Goal: Information Seeking & Learning: Learn about a topic

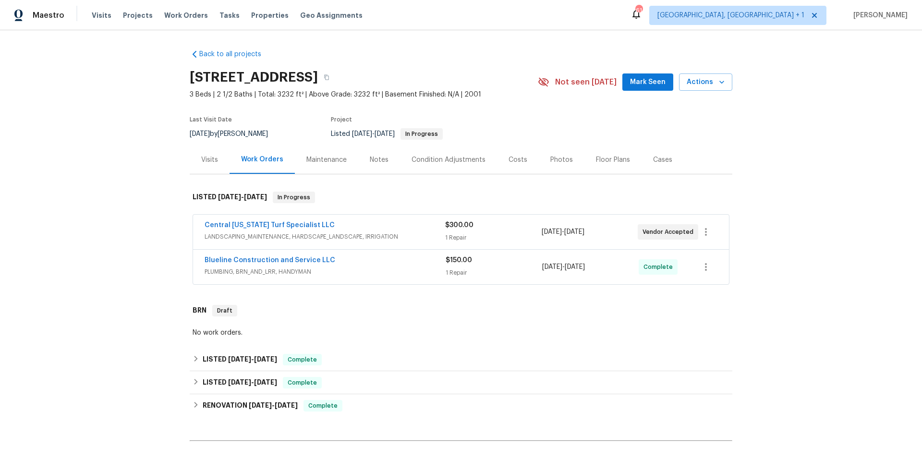
click at [401, 231] on div "Central Florida Turf Specialist LLC" at bounding box center [325, 226] width 241 height 12
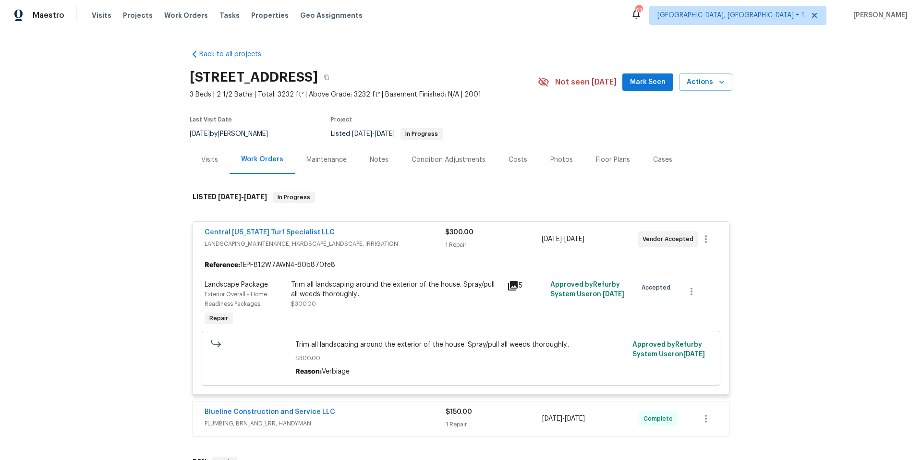
click at [399, 232] on div "Central Florida Turf Specialist LLC" at bounding box center [325, 234] width 241 height 12
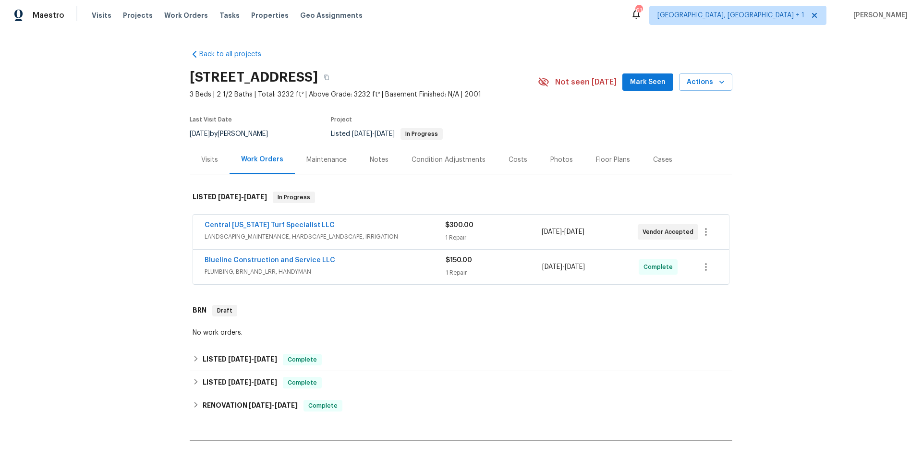
click at [399, 271] on span "PLUMBING, BRN_AND_LRR, HANDYMAN" at bounding box center [325, 272] width 241 height 10
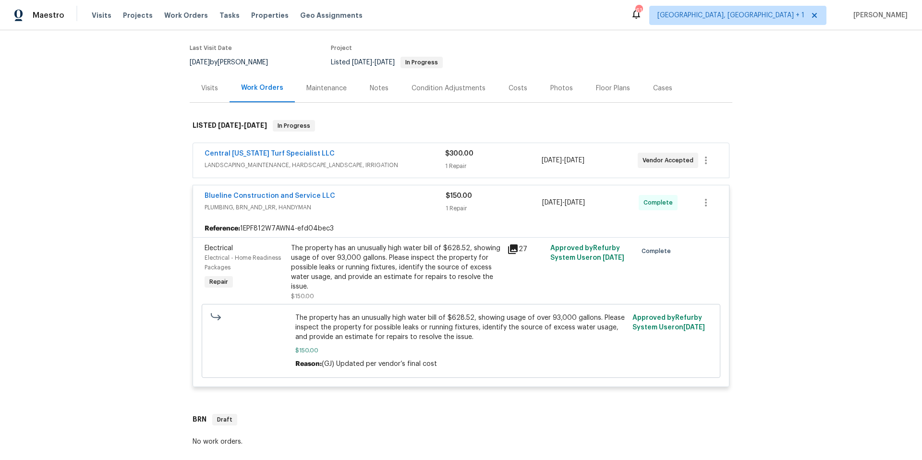
scroll to position [75, 0]
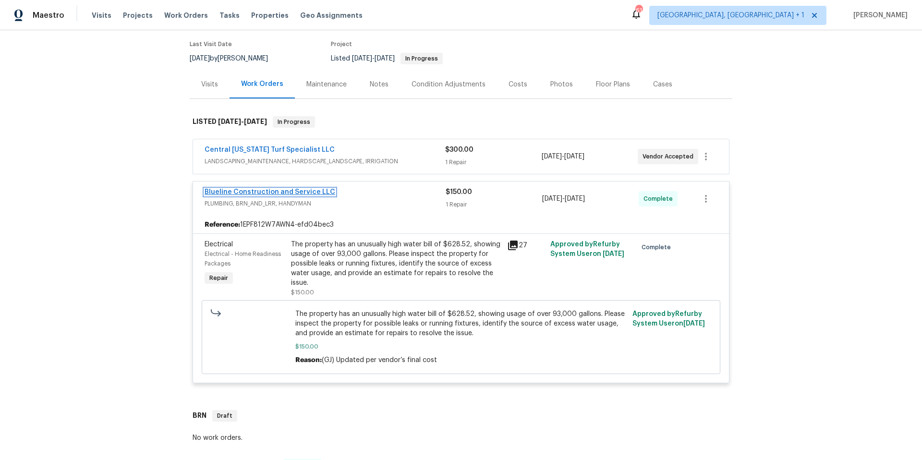
click at [272, 193] on link "Blueline Construction and Service LLC" at bounding box center [270, 192] width 131 height 7
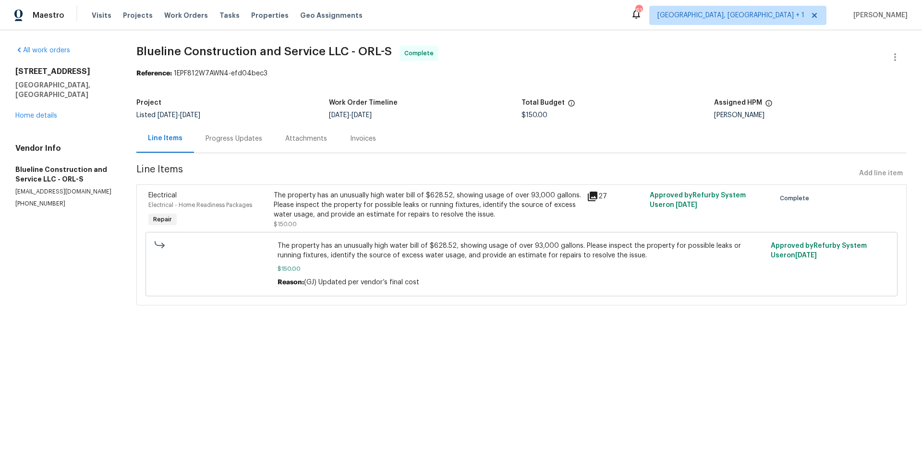
click at [242, 138] on div "Progress Updates" at bounding box center [234, 139] width 57 height 10
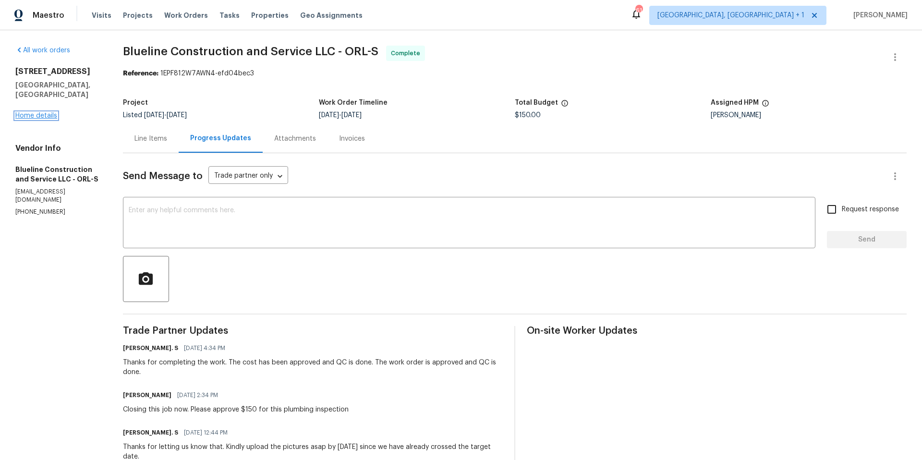
click at [28, 112] on link "Home details" at bounding box center [36, 115] width 42 height 7
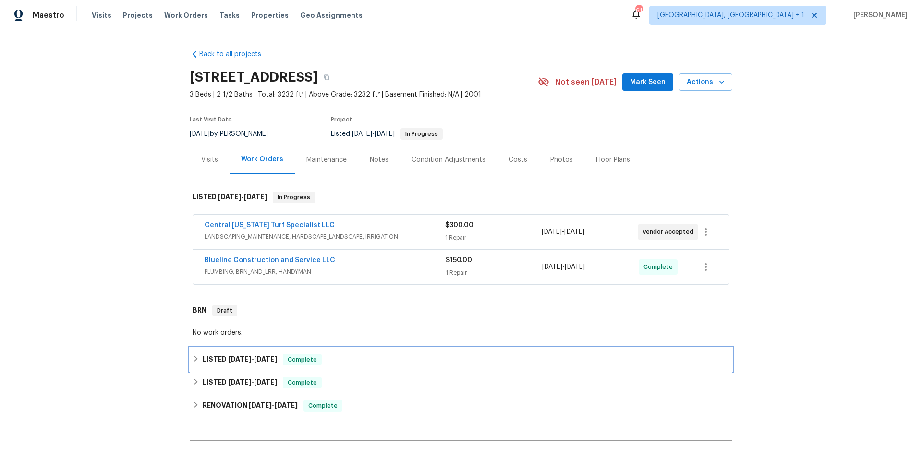
click at [340, 356] on div "LISTED 7/1/25 - 7/3/25 Complete" at bounding box center [461, 360] width 537 height 12
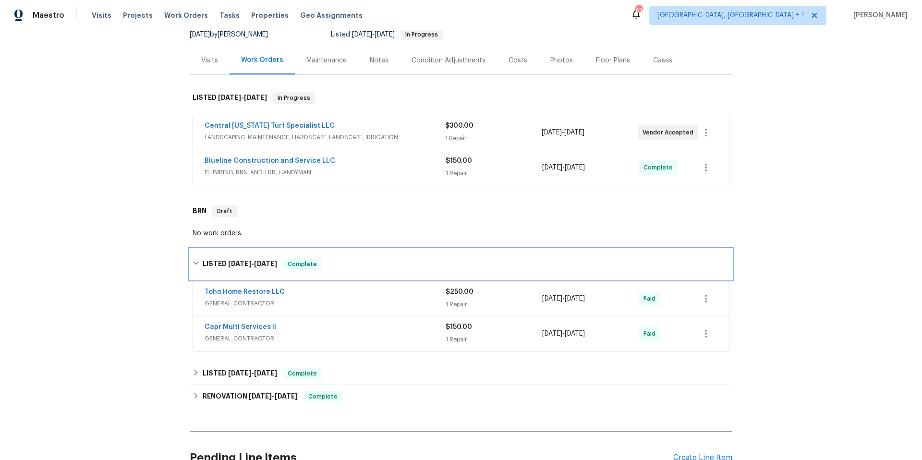
scroll to position [189, 0]
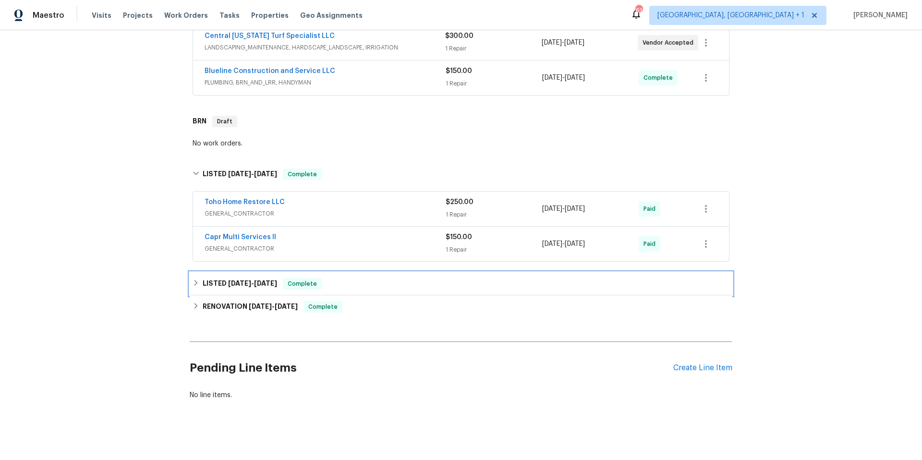
click at [391, 291] on div "LISTED 4/15/25 - 4/16/25 Complete" at bounding box center [461, 283] width 543 height 23
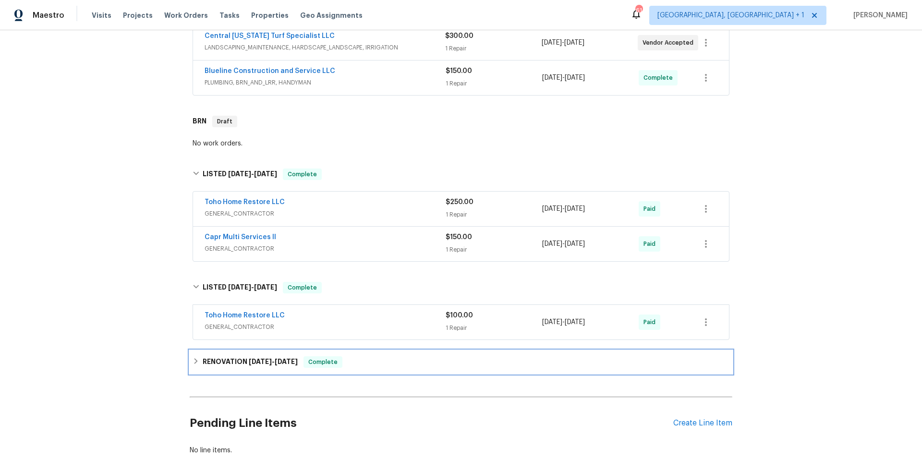
click at [385, 361] on div "RENOVATION 3/31/25 - 4/30/25 Complete" at bounding box center [461, 362] width 537 height 12
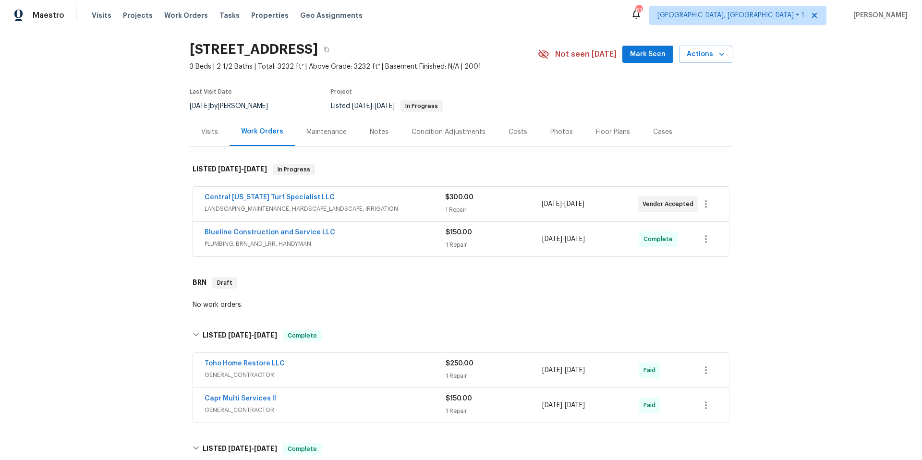
scroll to position [0, 0]
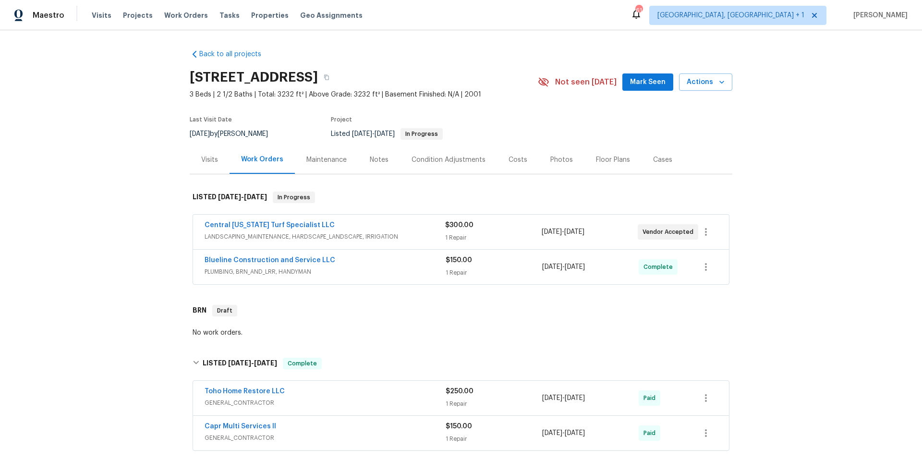
click at [442, 158] on div "Condition Adjustments" at bounding box center [449, 160] width 74 height 10
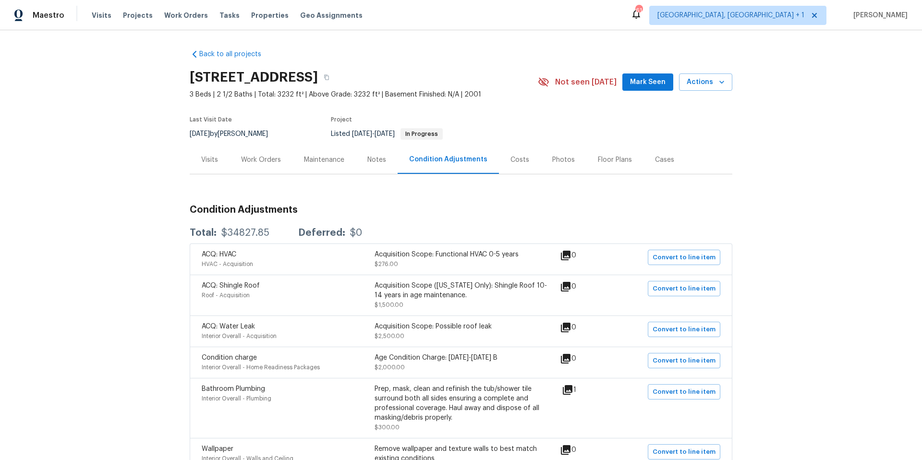
click at [489, 328] on div "Acquisition Scope: Possible roof leak" at bounding box center [461, 327] width 173 height 10
click at [479, 327] on div "Acquisition Scope: Possible roof leak" at bounding box center [461, 327] width 173 height 10
click at [258, 159] on div "Work Orders" at bounding box center [261, 160] width 40 height 10
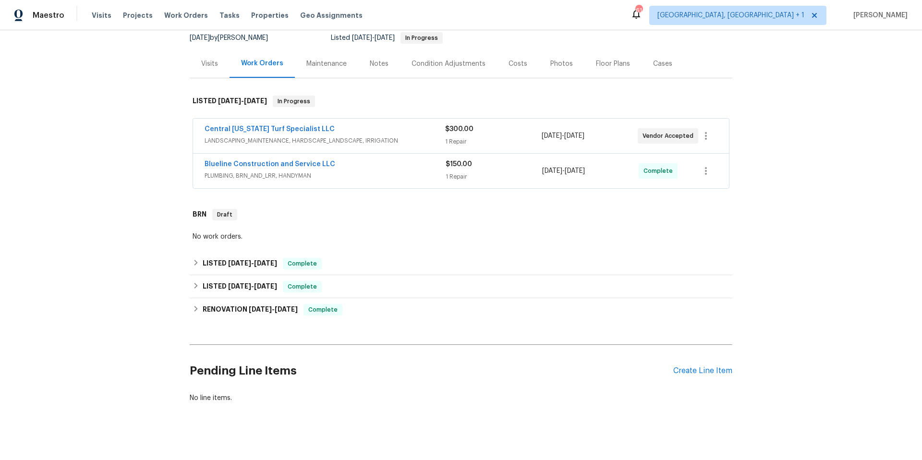
scroll to position [111, 0]
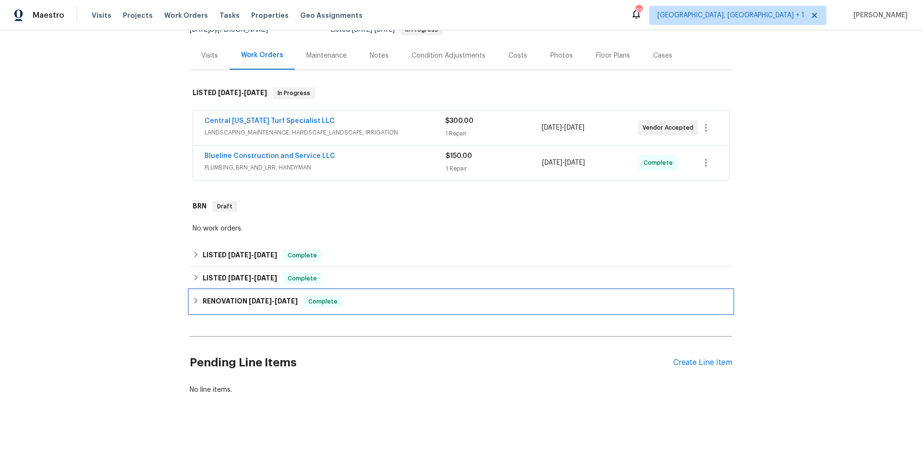
click at [387, 297] on div "RENOVATION 3/31/25 - 4/30/25 Complete" at bounding box center [461, 302] width 537 height 12
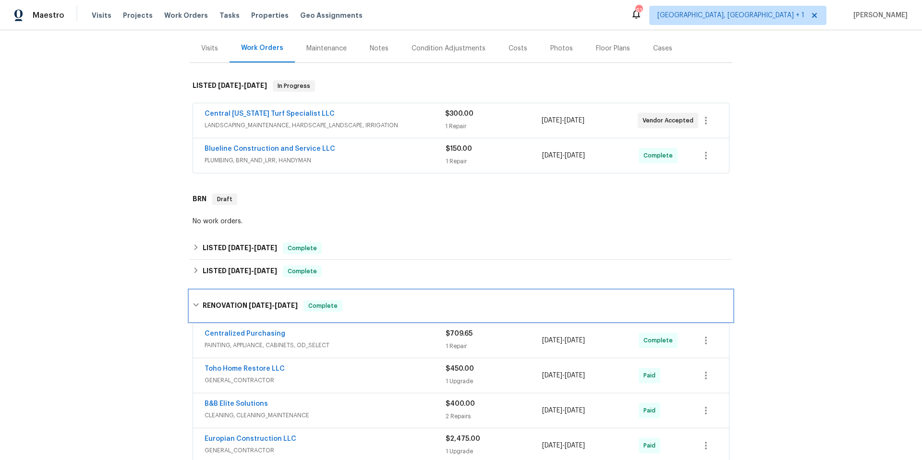
scroll to position [307, 0]
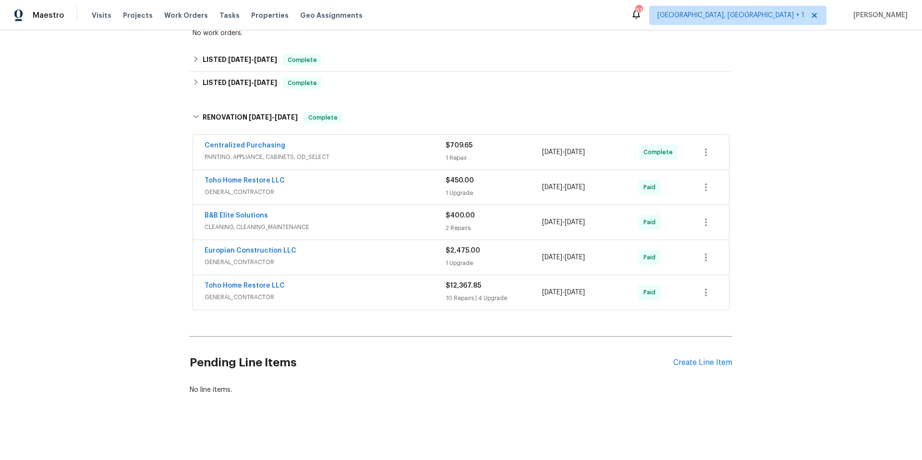
click at [375, 292] on span "GENERAL_CONTRACTOR" at bounding box center [325, 297] width 241 height 10
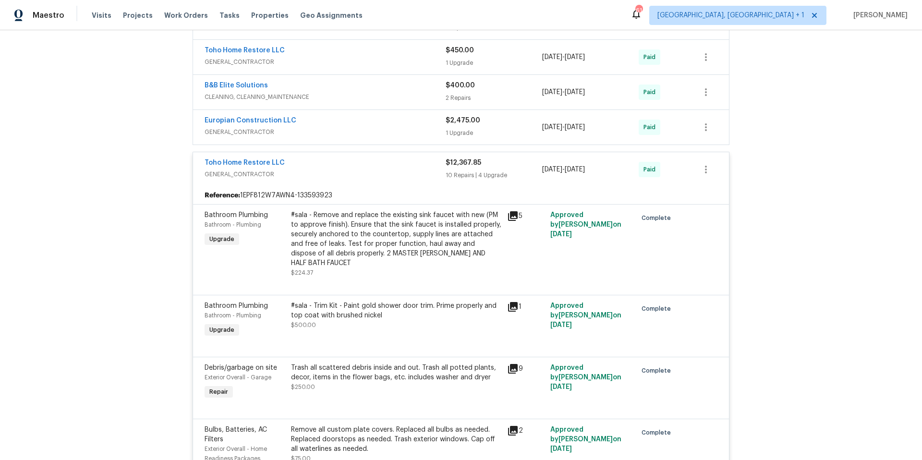
scroll to position [388, 0]
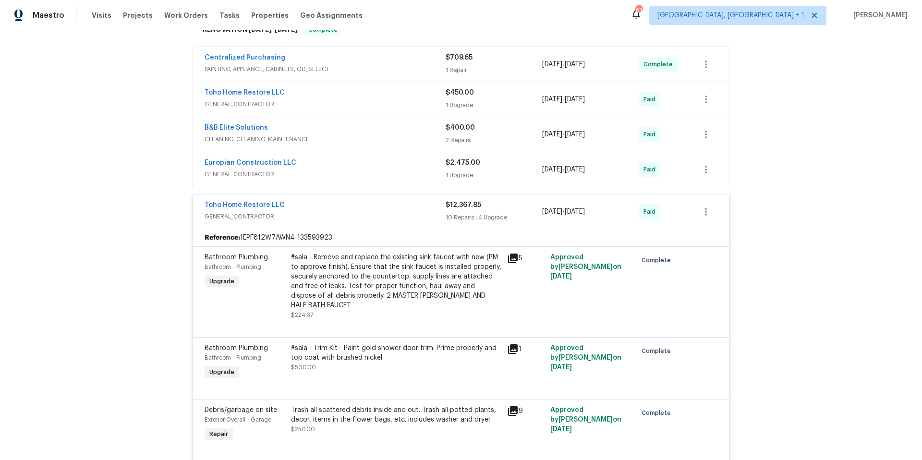
click at [340, 214] on span "GENERAL_CONTRACTOR" at bounding box center [325, 217] width 241 height 10
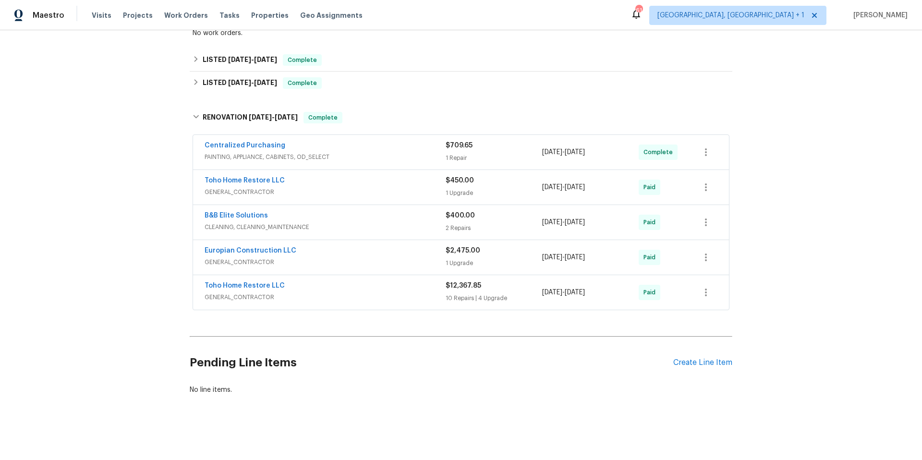
scroll to position [307, 0]
click at [338, 257] on span "GENERAL_CONTRACTOR" at bounding box center [325, 262] width 241 height 10
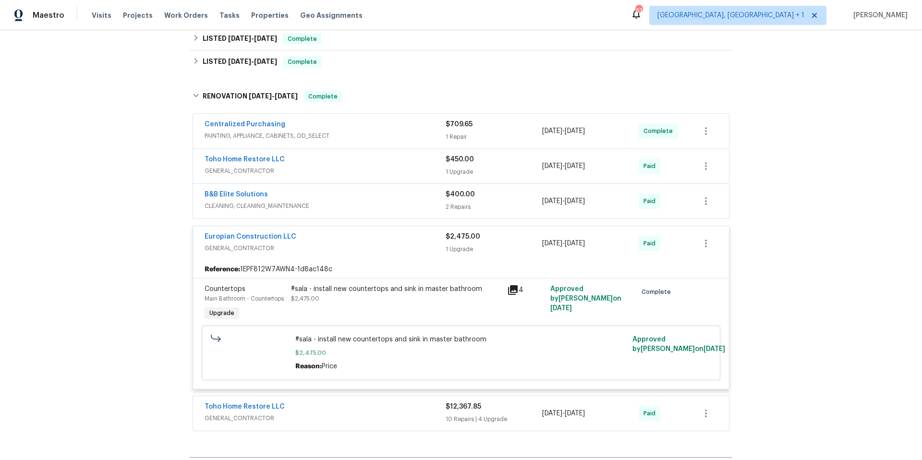
click at [338, 251] on span "GENERAL_CONTRACTOR" at bounding box center [325, 248] width 241 height 10
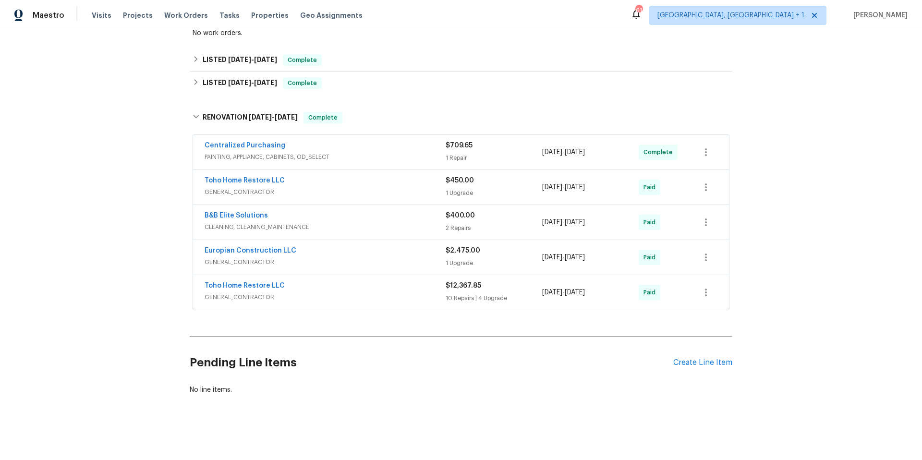
scroll to position [307, 0]
click at [349, 187] on span "GENERAL_CONTRACTOR" at bounding box center [325, 192] width 241 height 10
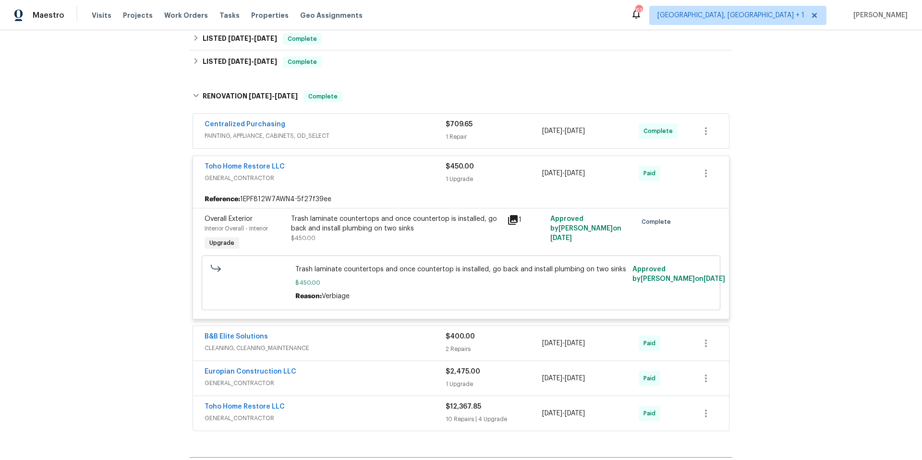
click at [349, 186] on div "Toho Home Restore LLC GENERAL_CONTRACTOR $450.00 1 Upgrade 3/31/2025 - 4/30/202…" at bounding box center [461, 173] width 536 height 35
click at [350, 179] on span "GENERAL_CONTRACTOR" at bounding box center [325, 178] width 241 height 10
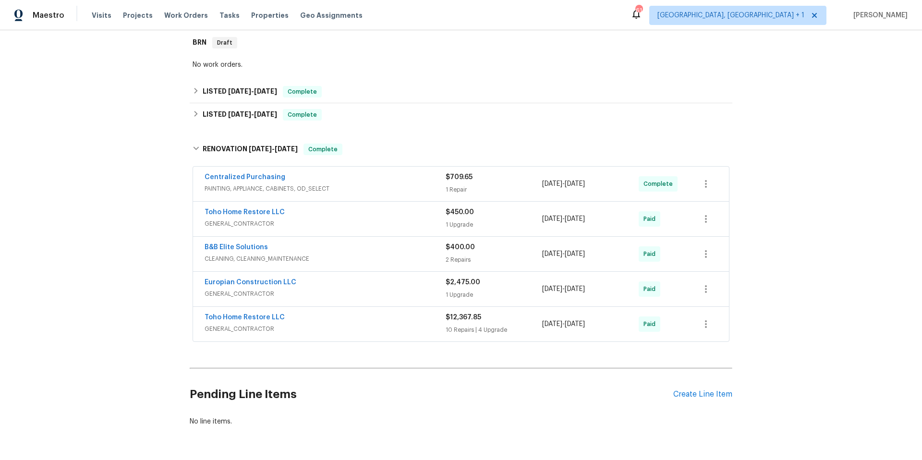
scroll to position [27, 0]
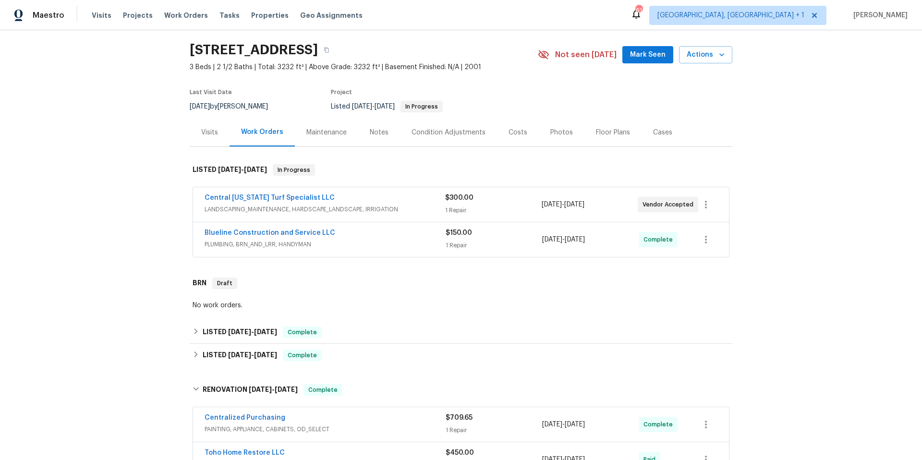
click at [600, 133] on div "Floor Plans" at bounding box center [613, 133] width 34 height 10
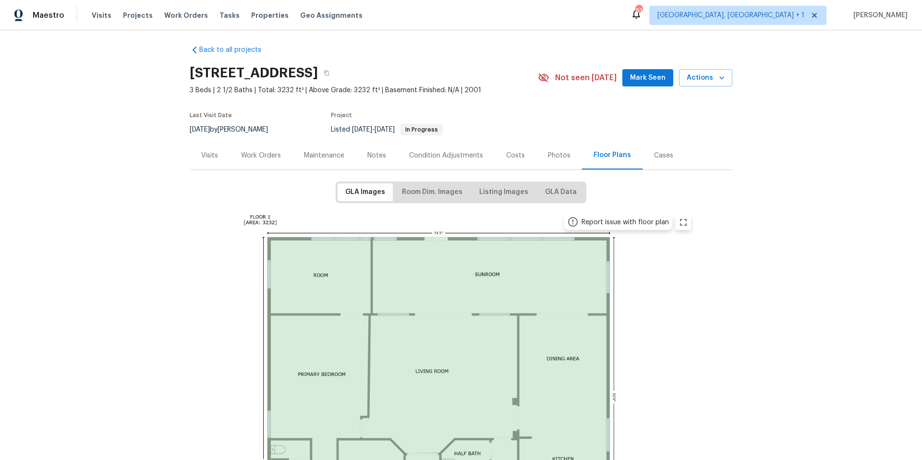
scroll to position [6, 0]
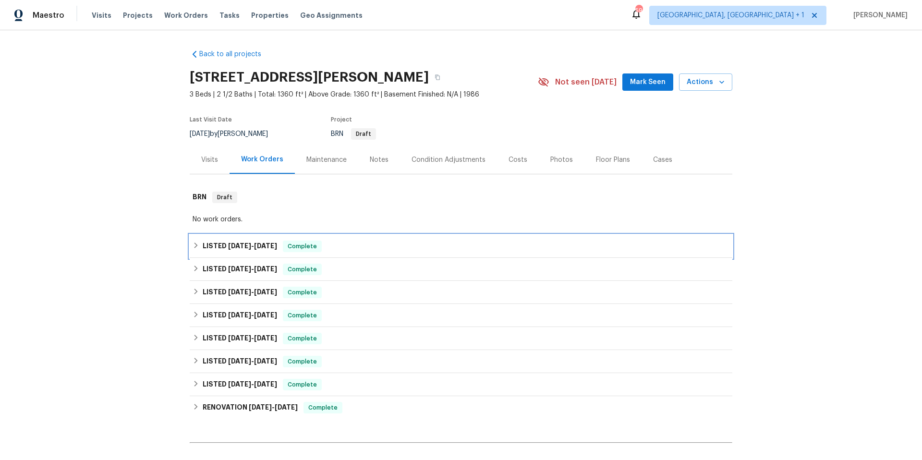
click at [434, 245] on div "LISTED [DATE] - [DATE] Complete" at bounding box center [461, 247] width 537 height 12
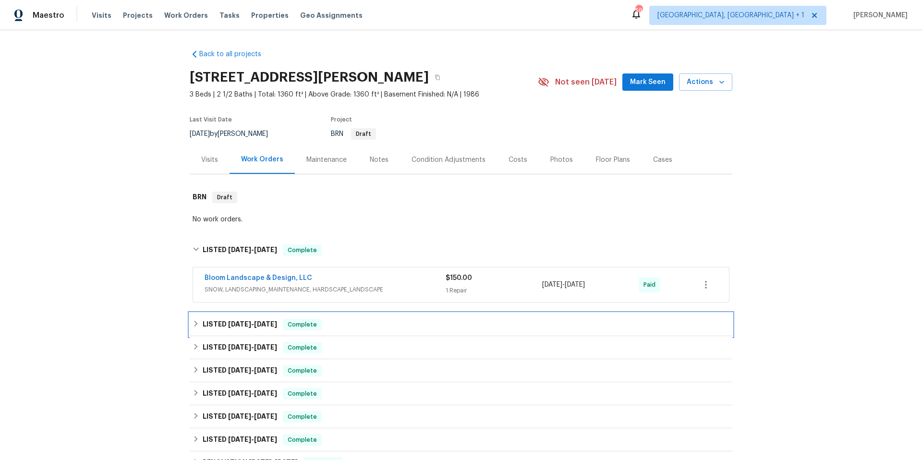
click at [412, 323] on div "LISTED [DATE] - [DATE] Complete" at bounding box center [461, 325] width 537 height 12
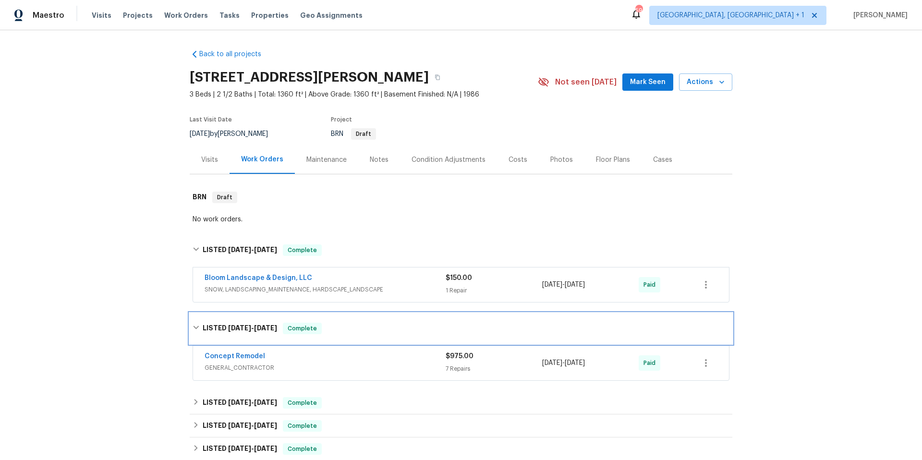
scroll to position [182, 0]
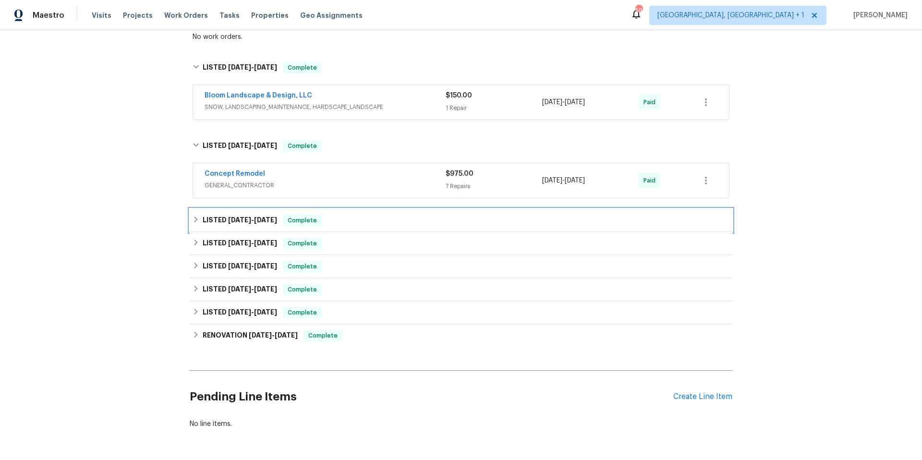
click at [440, 216] on div "LISTED [DATE] - [DATE] Complete" at bounding box center [461, 221] width 537 height 12
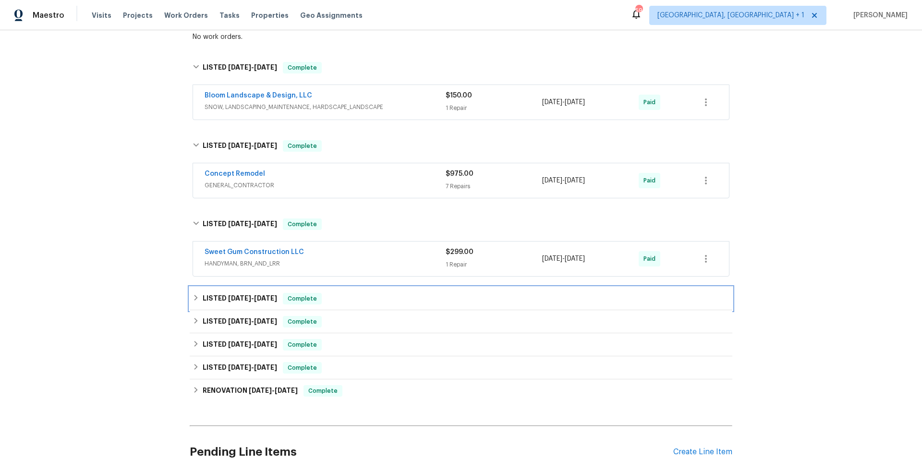
click at [428, 304] on div "LISTED [DATE] - [DATE] Complete" at bounding box center [461, 299] width 537 height 12
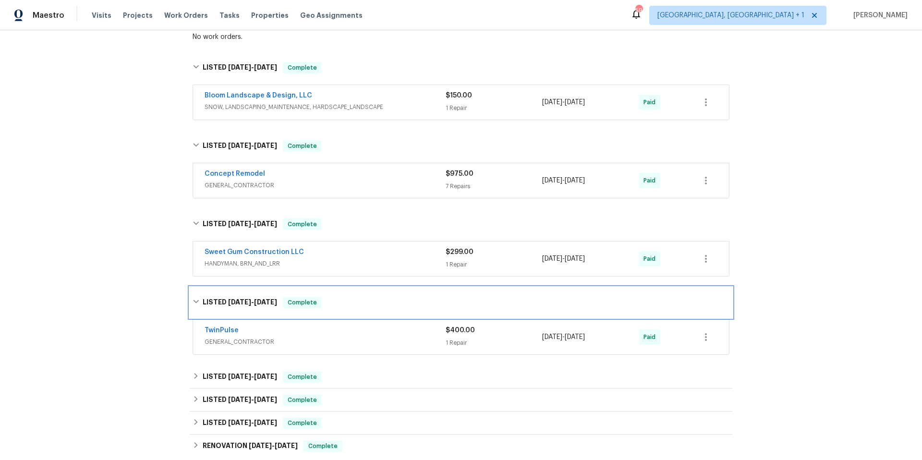
scroll to position [334, 0]
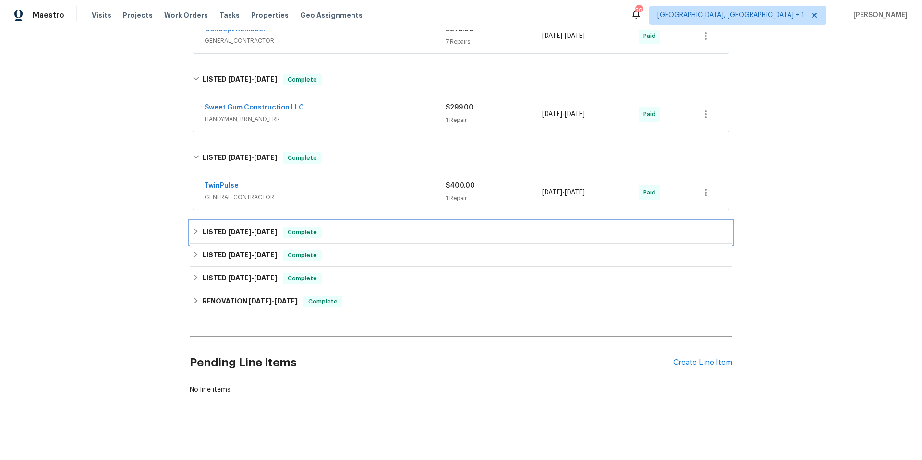
click at [413, 227] on div "LISTED [DATE] - [DATE] Complete" at bounding box center [461, 233] width 537 height 12
